Goal: Information Seeking & Learning: Understand process/instructions

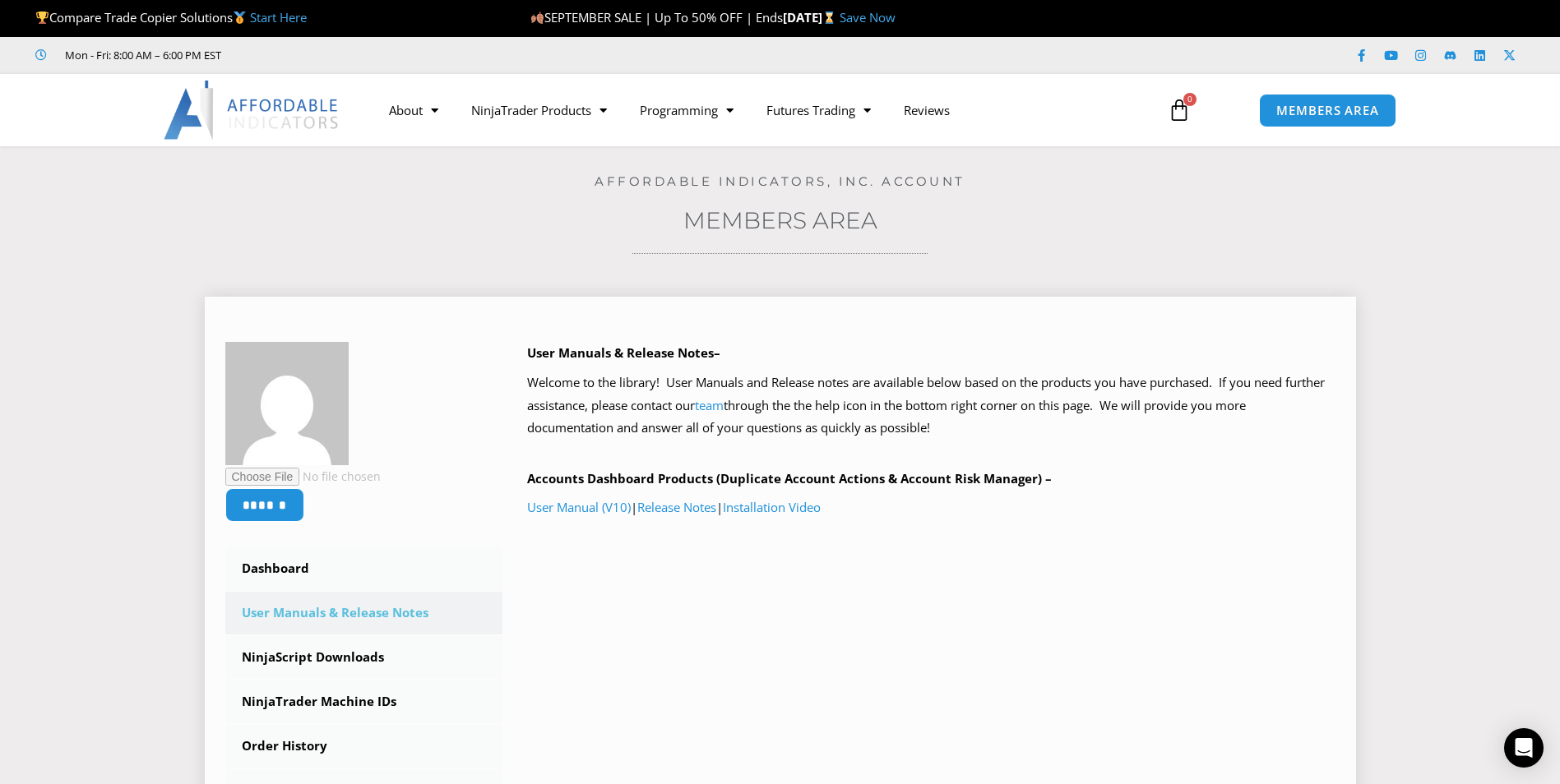
click at [370, 615] on link "User Manuals & Release Notes" at bounding box center [364, 613] width 278 height 43
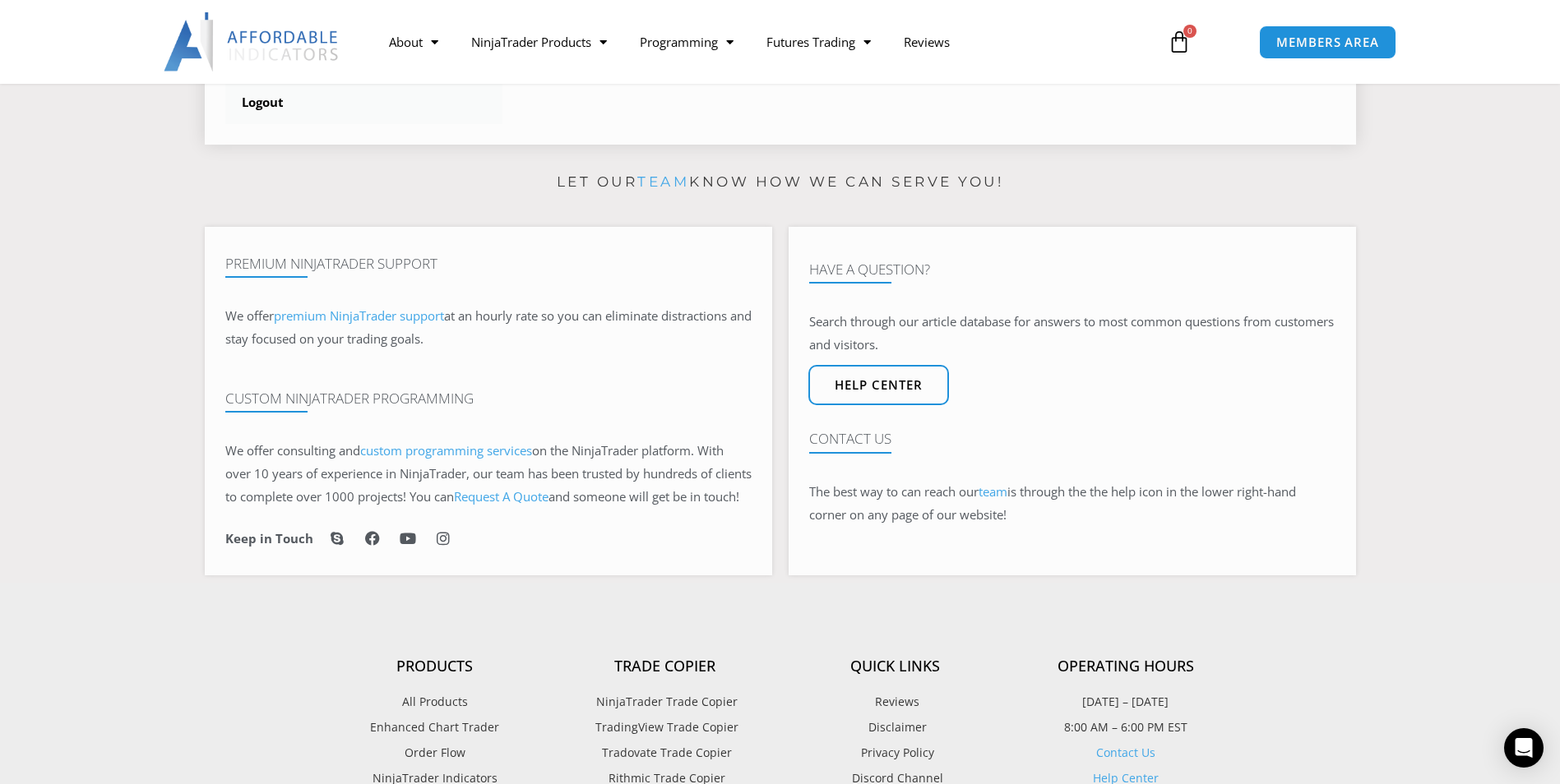
scroll to position [822, 0]
click at [871, 392] on span "Help center" at bounding box center [878, 383] width 97 height 14
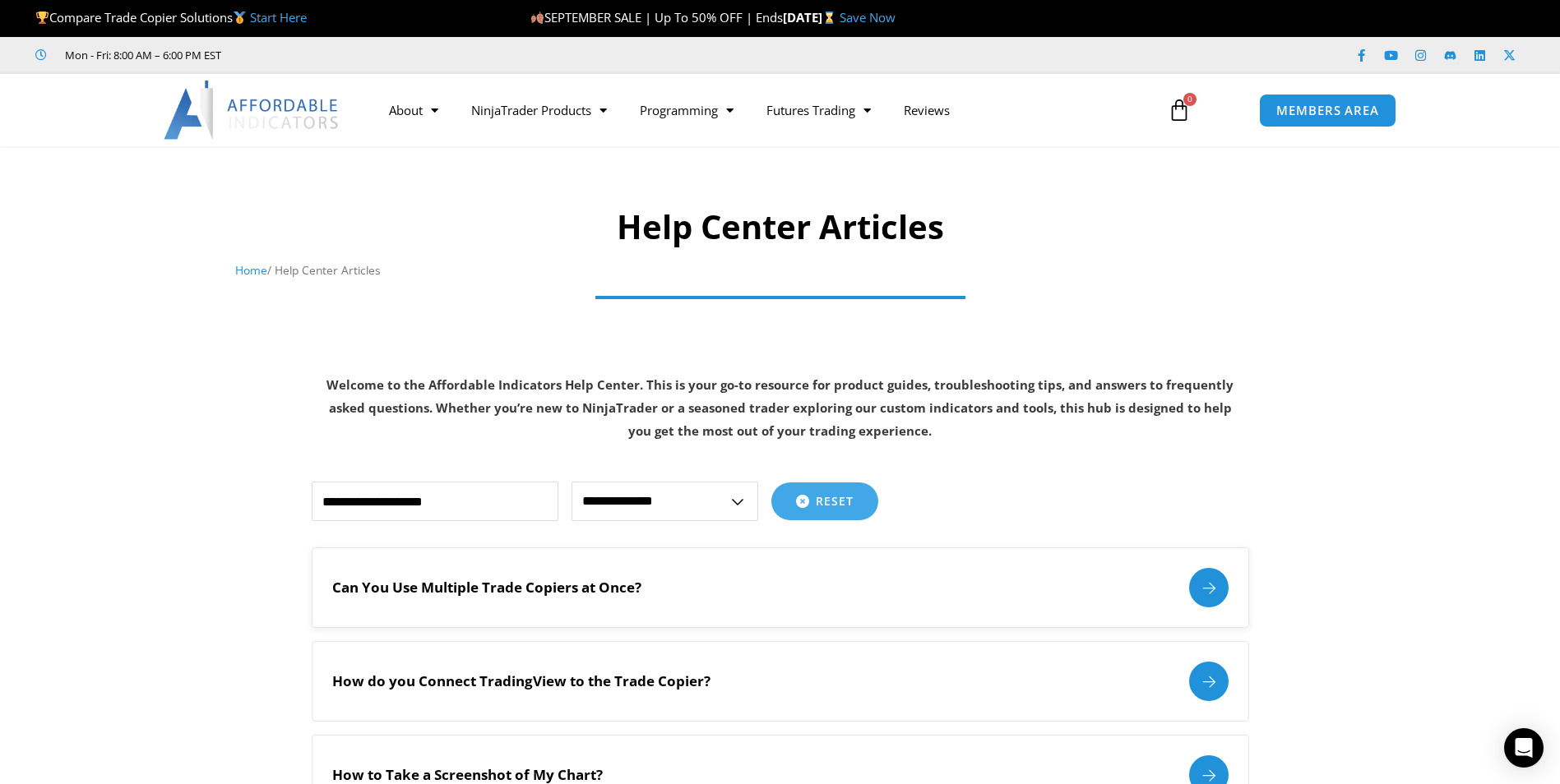
click at [1212, 585] on div at bounding box center [1209, 588] width 40 height 40
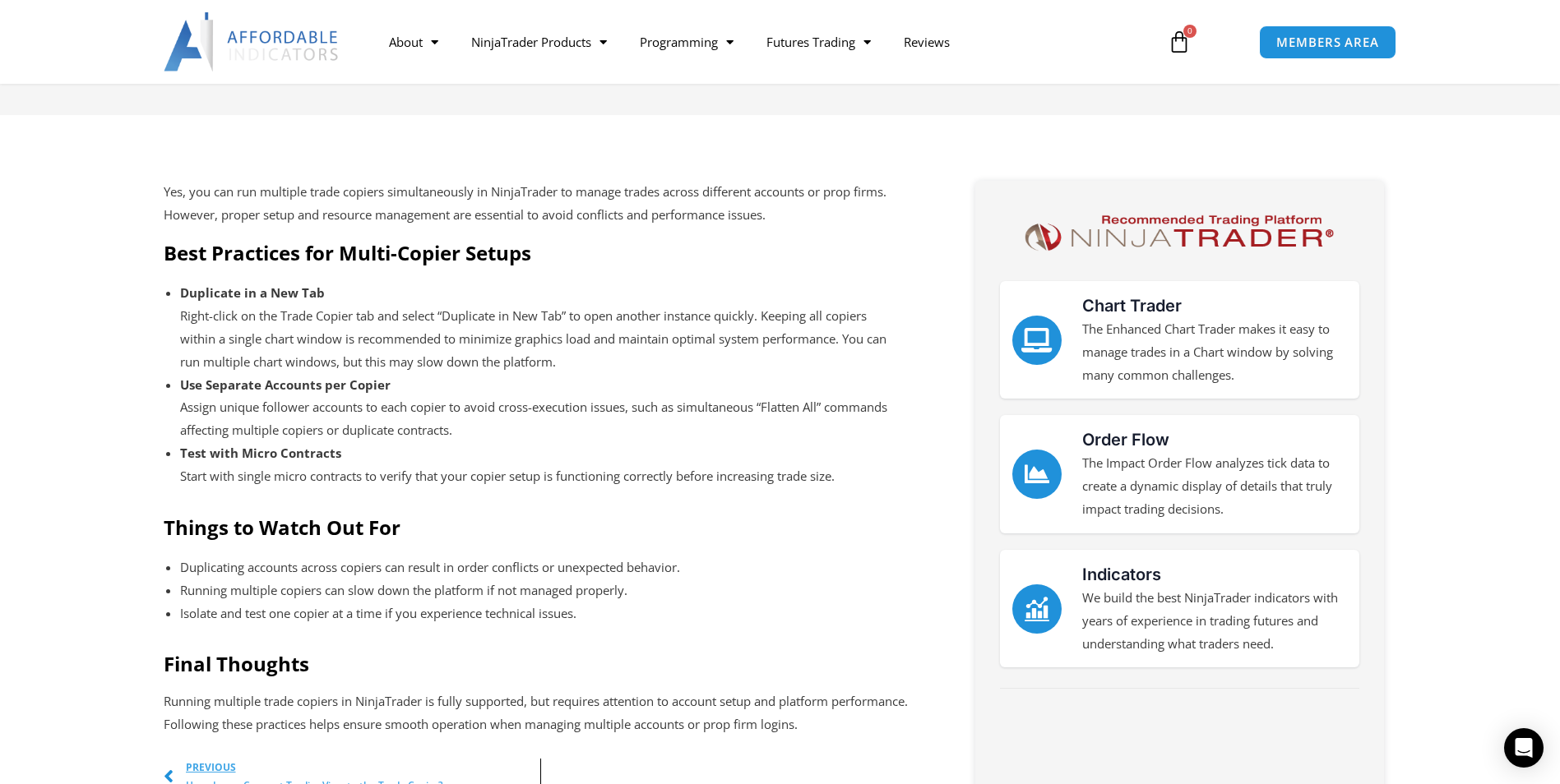
scroll to position [411, 0]
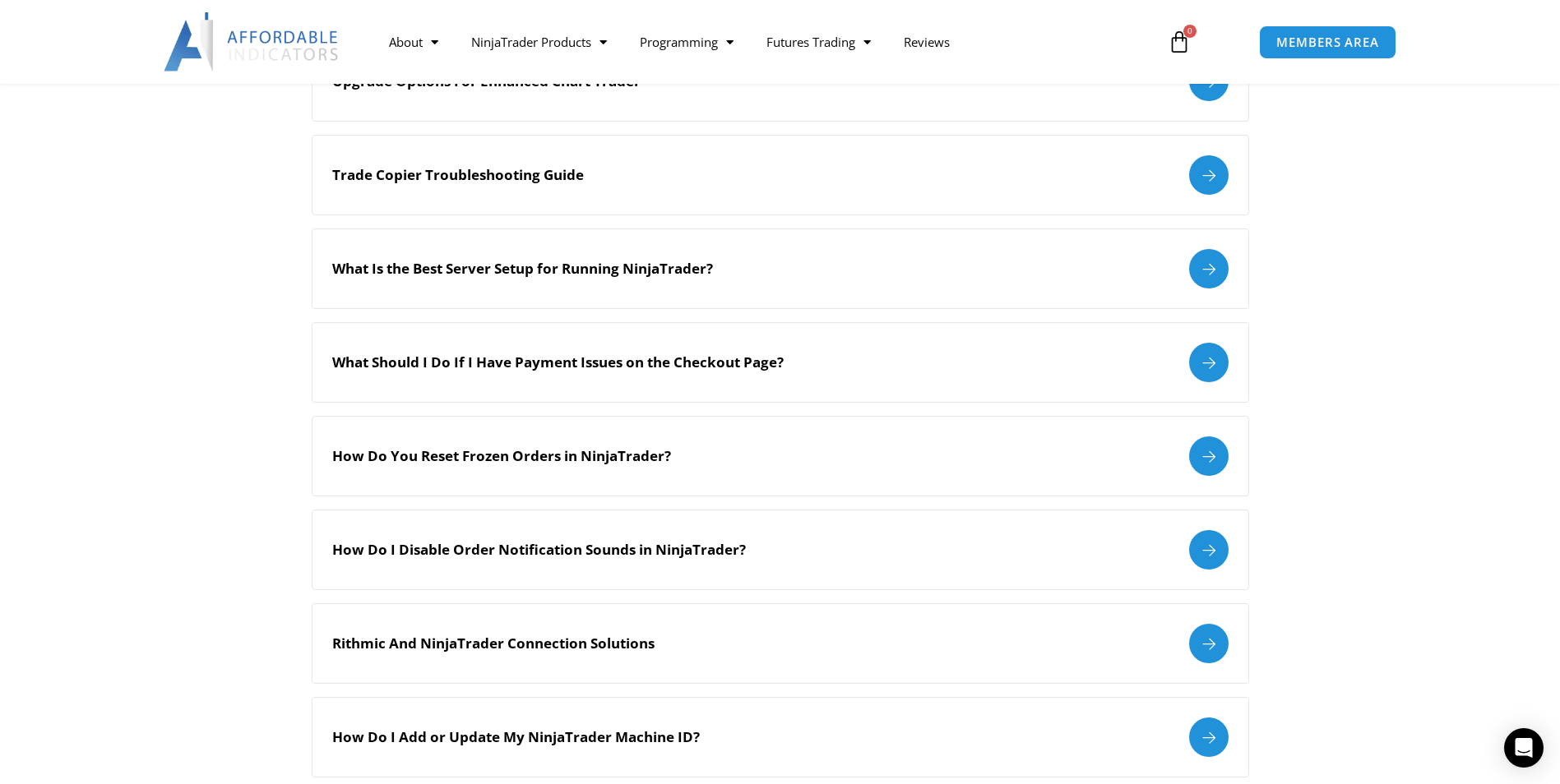
scroll to position [987, 0]
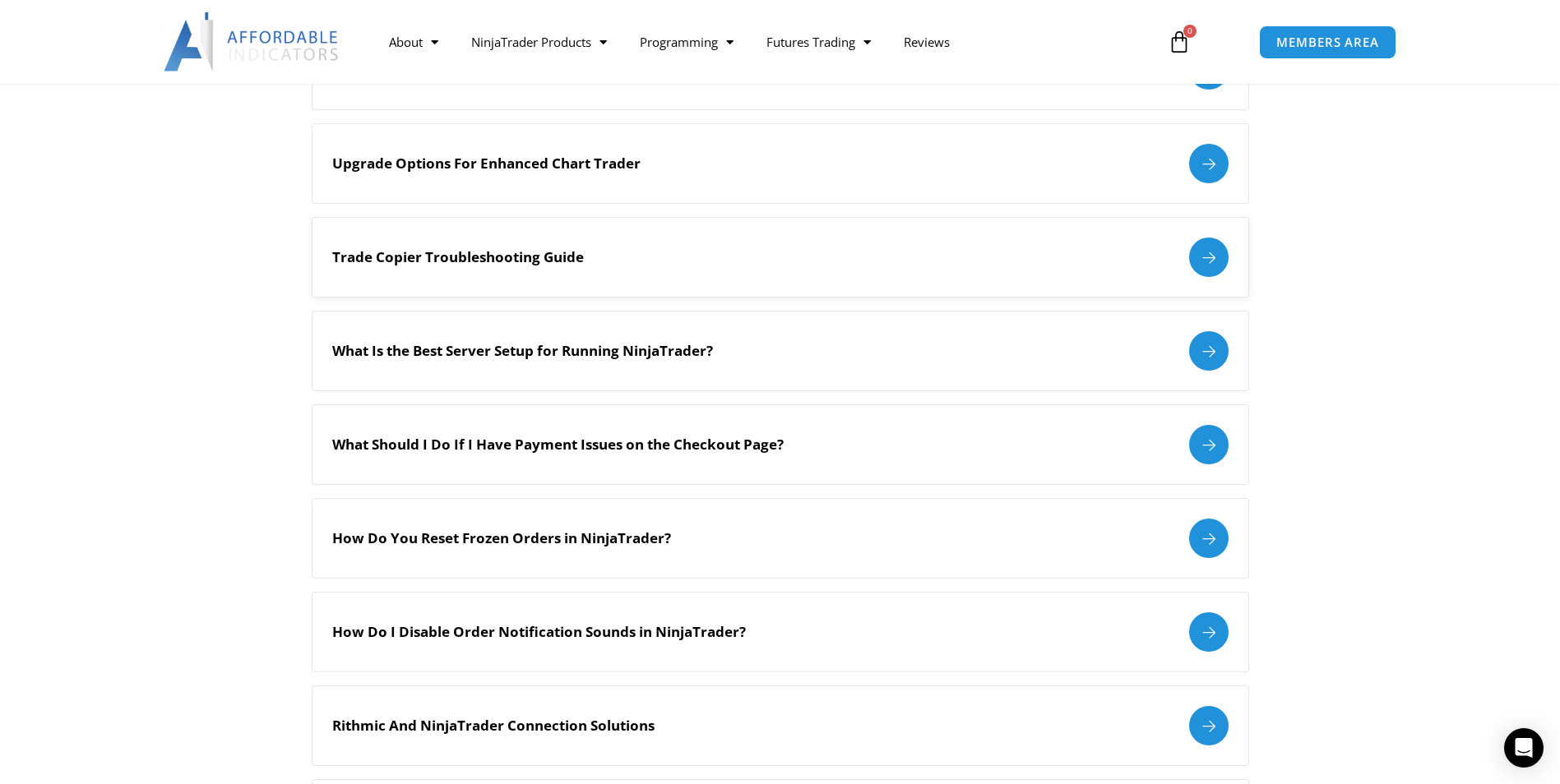
click at [1205, 268] on div at bounding box center [1209, 258] width 40 height 40
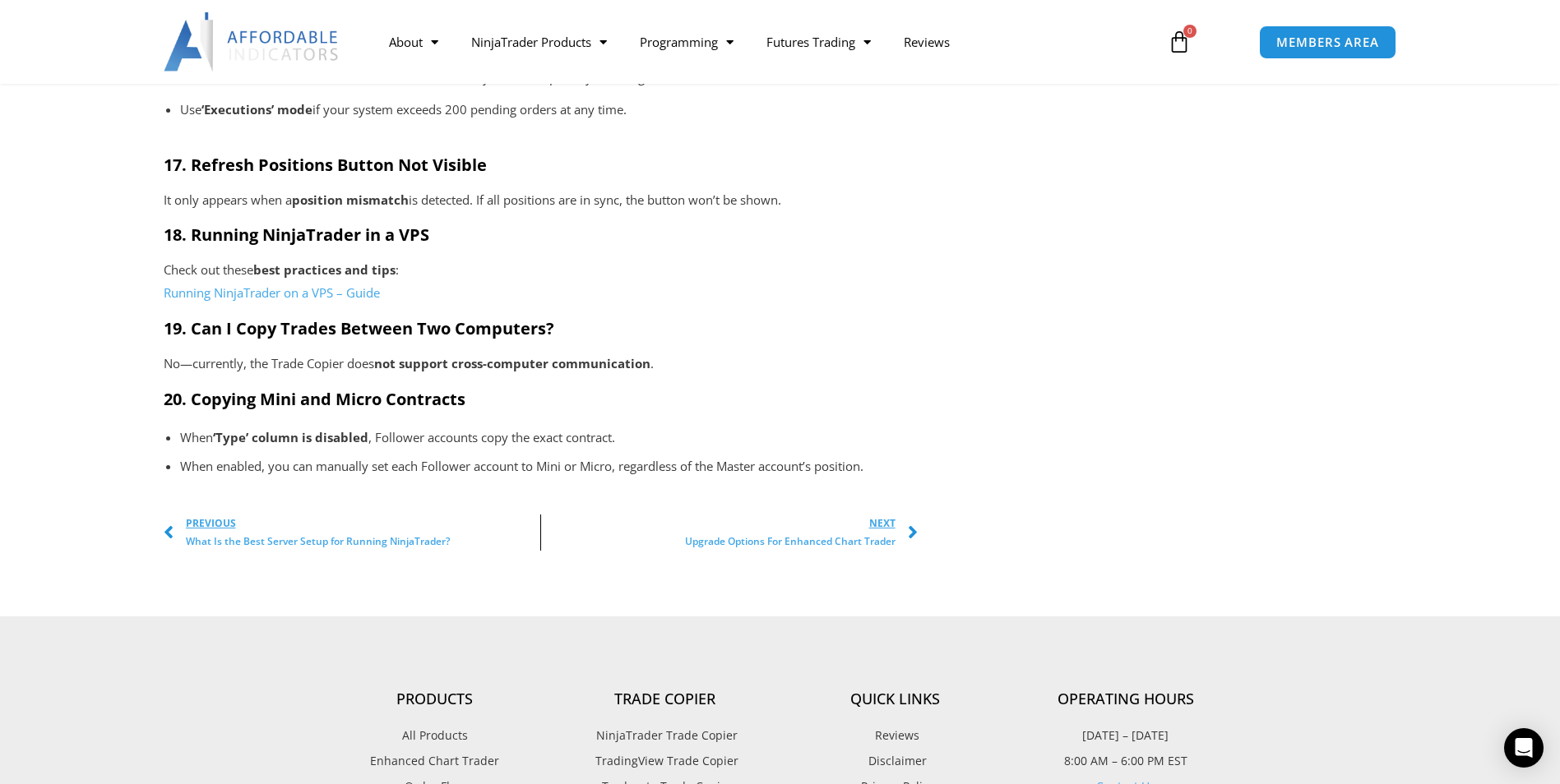
scroll to position [2878, 0]
click at [890, 529] on span "Next" at bounding box center [789, 523] width 211 height 18
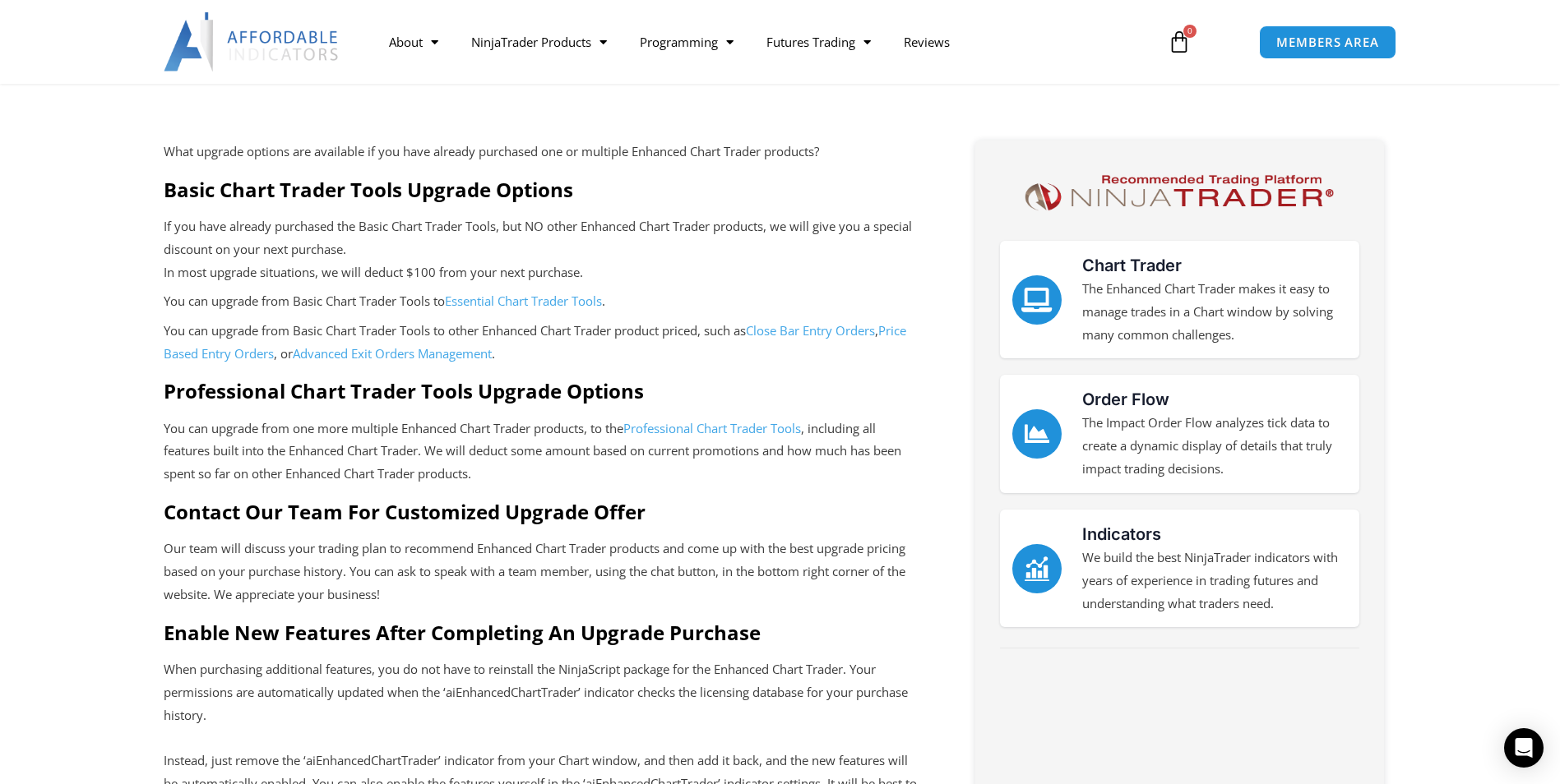
scroll to position [329, 0]
